Goal: Navigation & Orientation: Find specific page/section

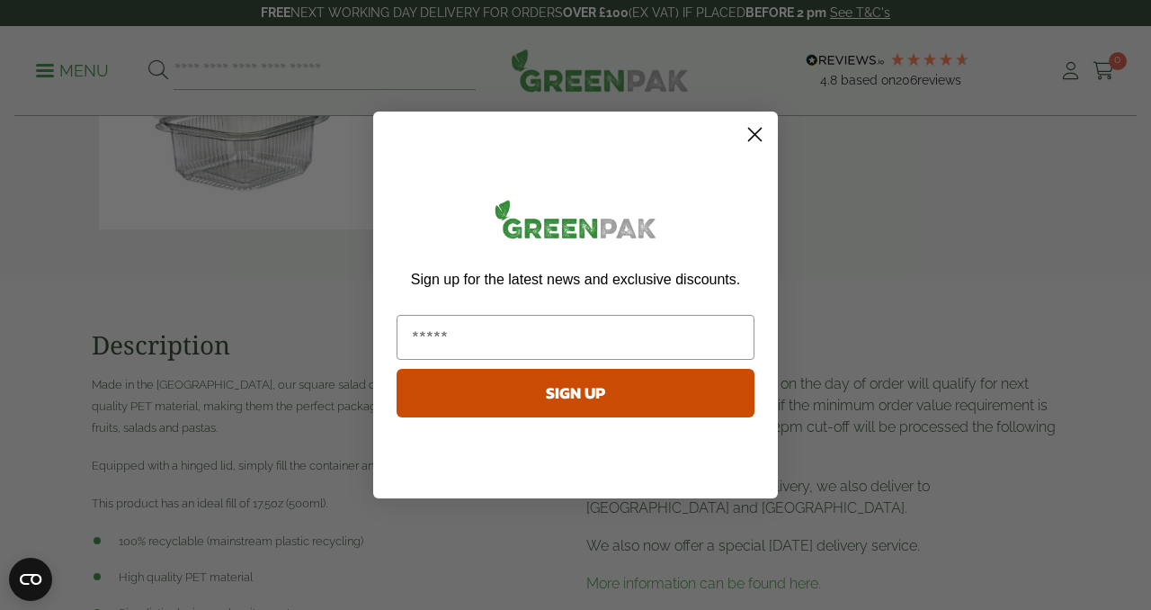
click at [768, 133] on circle "Close dialog" at bounding box center [755, 135] width 30 height 30
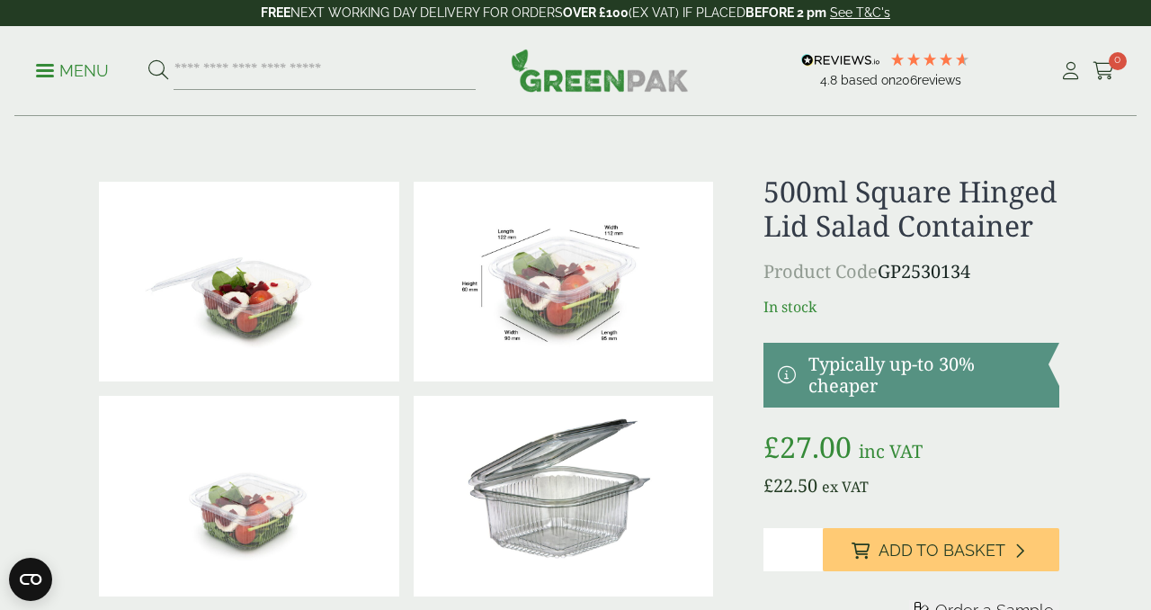
click at [621, 83] on img at bounding box center [600, 70] width 178 height 43
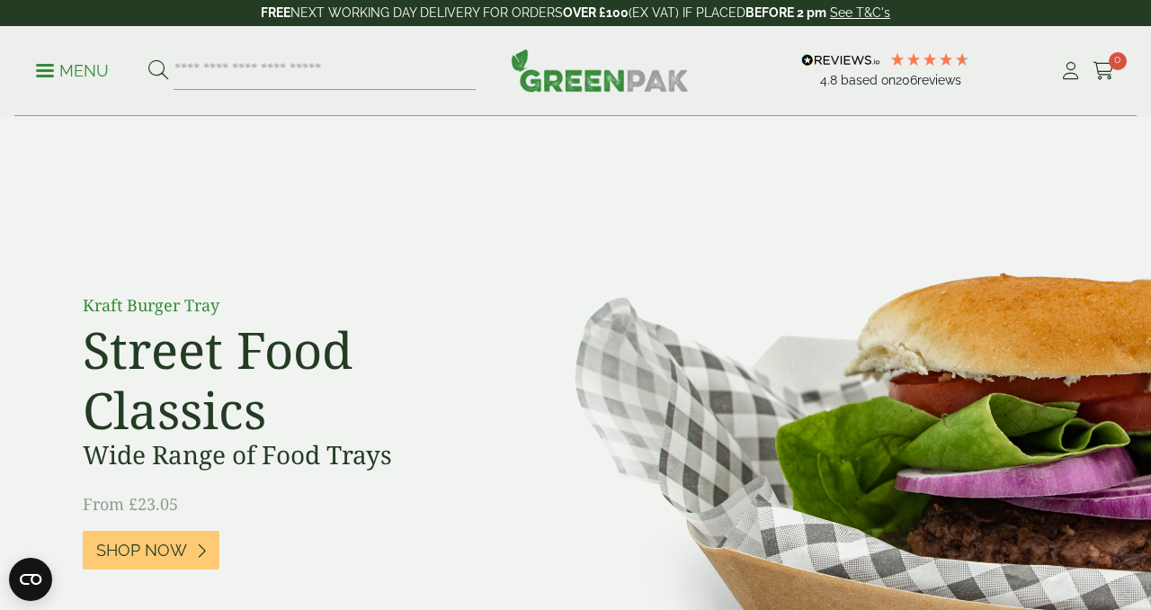
click at [48, 67] on p "Menu" at bounding box center [72, 71] width 73 height 22
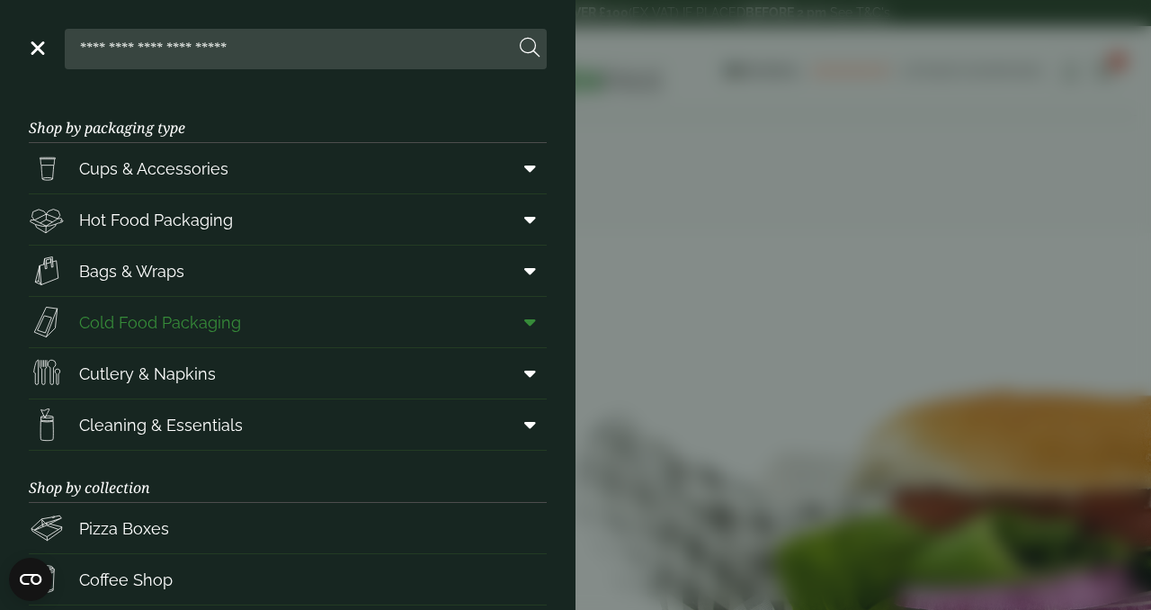
click at [140, 326] on span "Cold Food Packaging" at bounding box center [160, 322] width 162 height 24
